Goal: Task Accomplishment & Management: Manage account settings

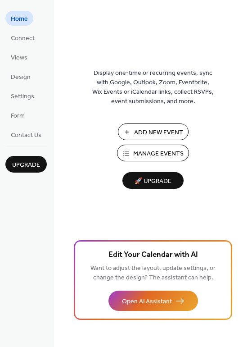
click at [151, 154] on span "Manage Events" at bounding box center [158, 153] width 50 height 9
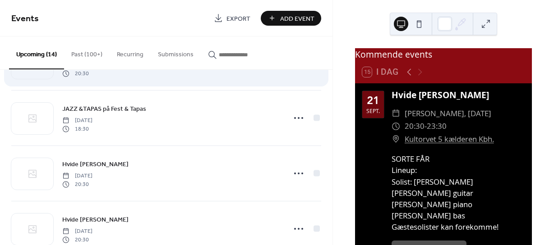
scroll to position [90, 0]
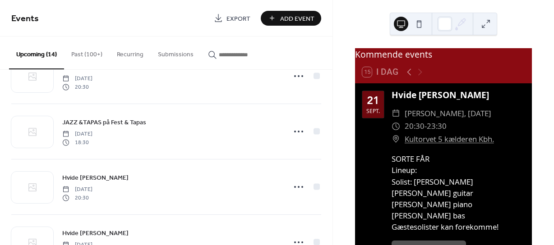
click at [87, 53] on button "Past (100+)" at bounding box center [87, 53] width 46 height 32
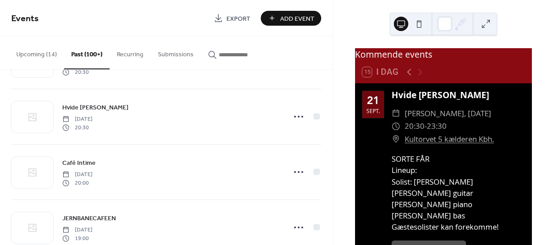
scroll to position [180, 0]
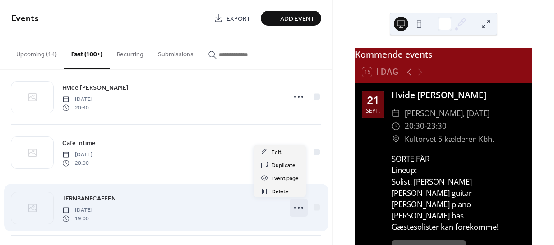
click at [294, 206] on icon at bounding box center [298, 208] width 14 height 14
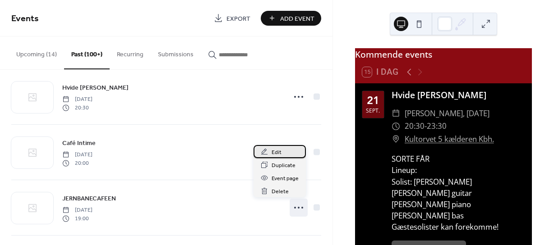
click at [278, 152] on span "Edit" at bounding box center [276, 152] width 10 height 9
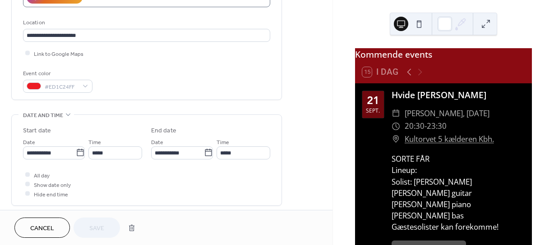
scroll to position [180, 0]
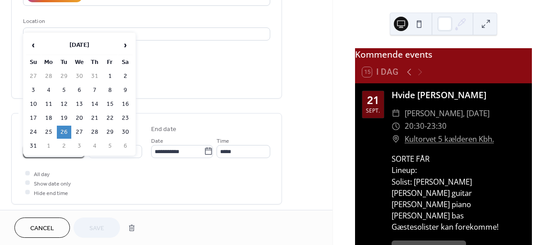
click at [64, 152] on input "**********" at bounding box center [49, 151] width 53 height 13
click at [125, 46] on span "›" at bounding box center [126, 45] width 14 height 18
click at [65, 117] on td "23" at bounding box center [64, 118] width 14 height 13
type input "**********"
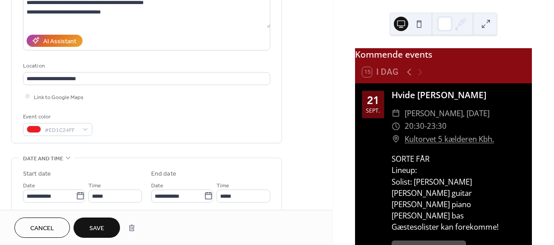
scroll to position [135, 0]
click at [104, 224] on button "Save" at bounding box center [96, 228] width 46 height 20
